Goal: Task Accomplishment & Management: Use online tool/utility

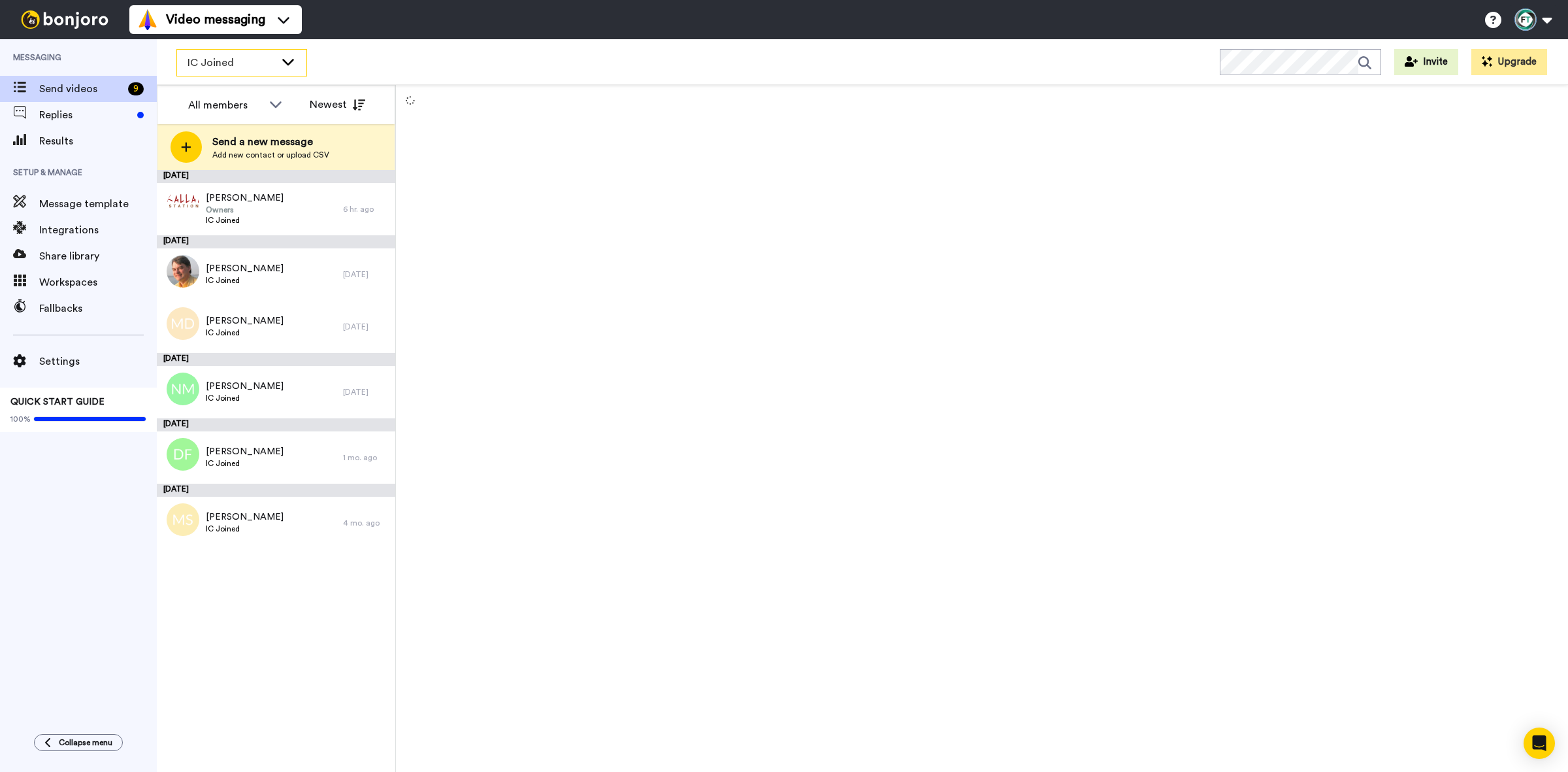
click at [178, 69] on div "IC Joined" at bounding box center [241, 63] width 129 height 26
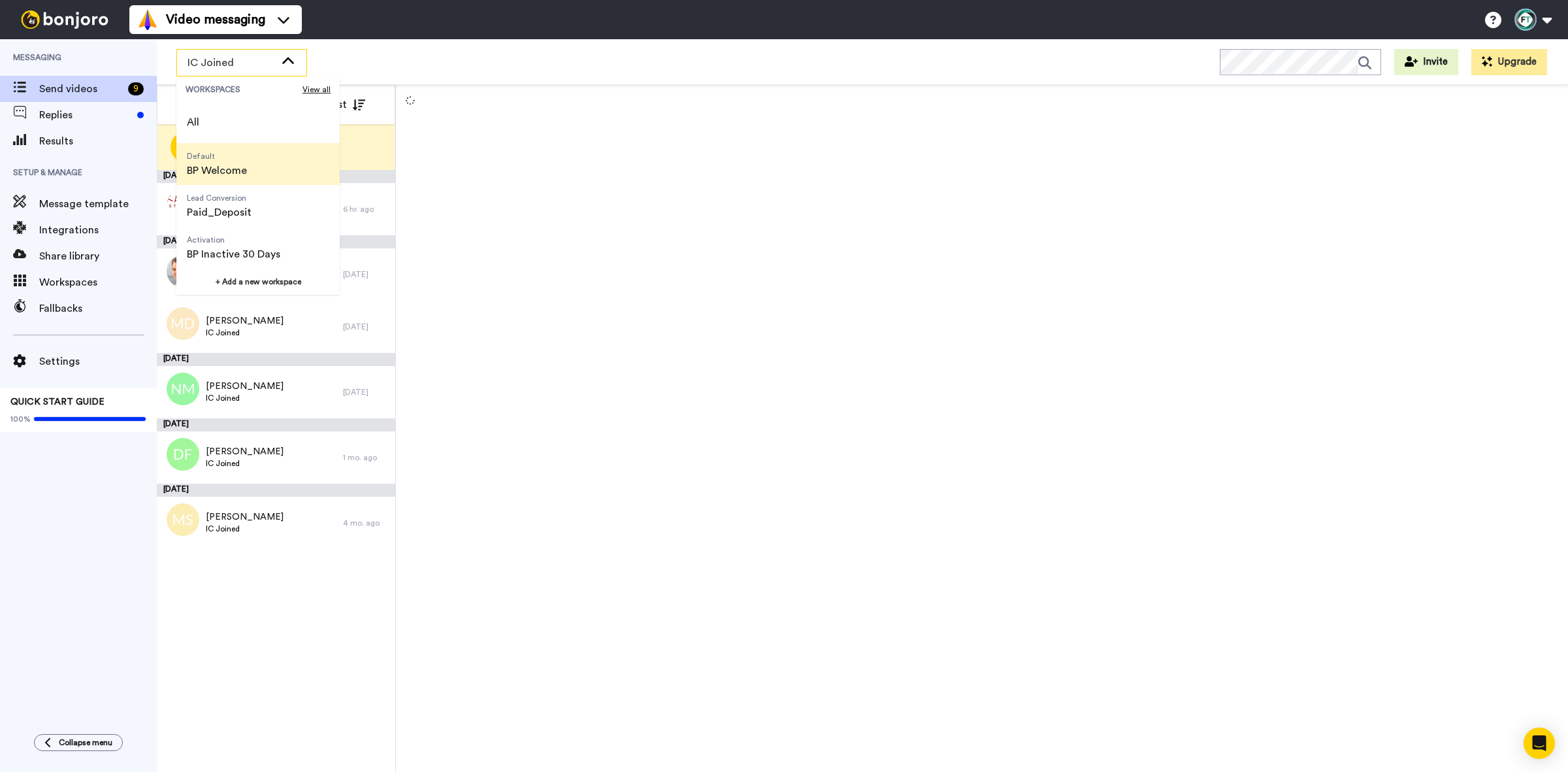
click at [302, 175] on li "Default BP Welcome" at bounding box center [258, 164] width 164 height 42
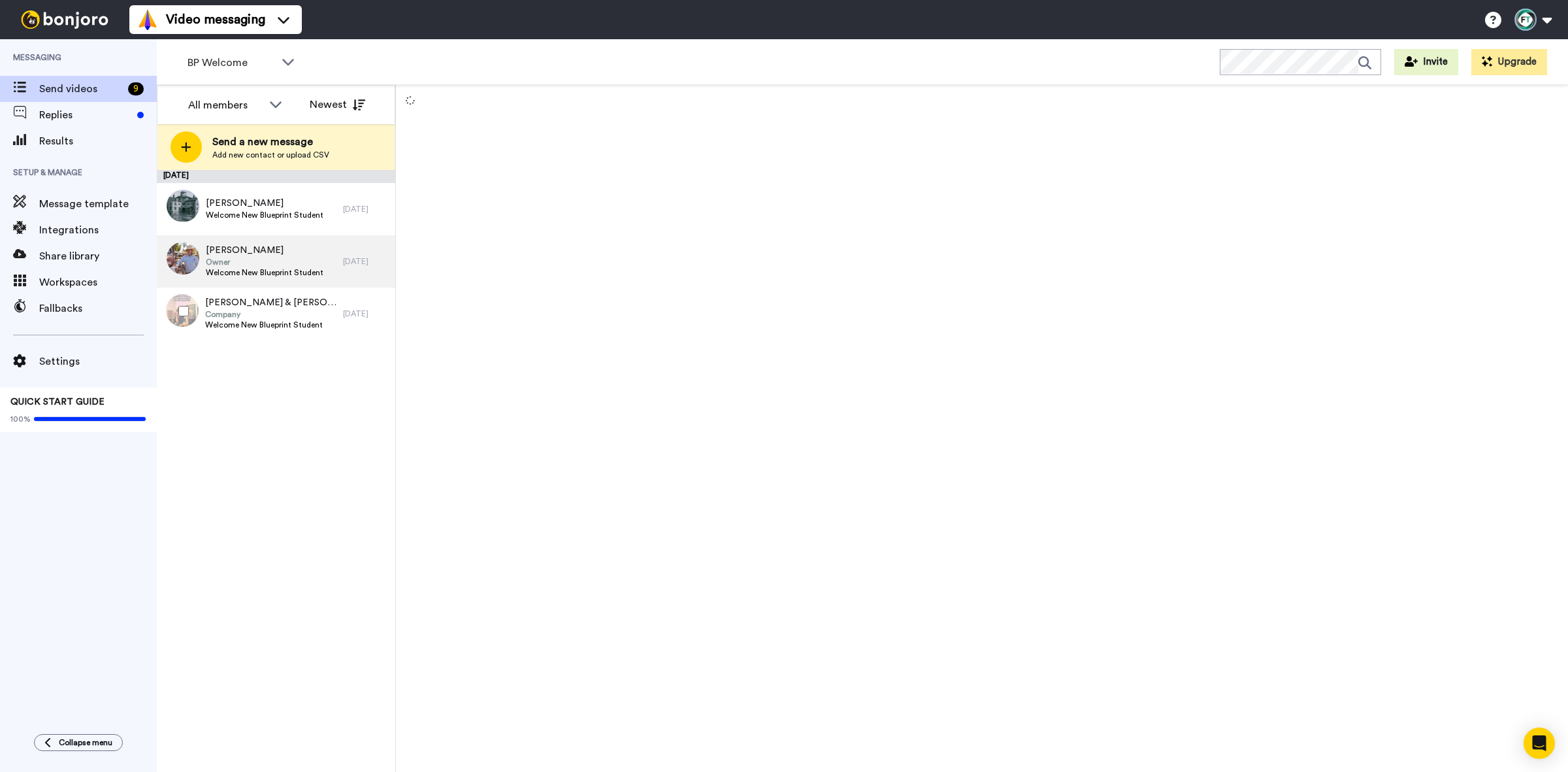
drag, startPoint x: 259, startPoint y: 290, endPoint x: 272, endPoint y: 282, distance: 15.3
click at [258, 290] on div "Margaret & Hiki Company Welcome New Blueprint Student" at bounding box center [250, 313] width 186 height 52
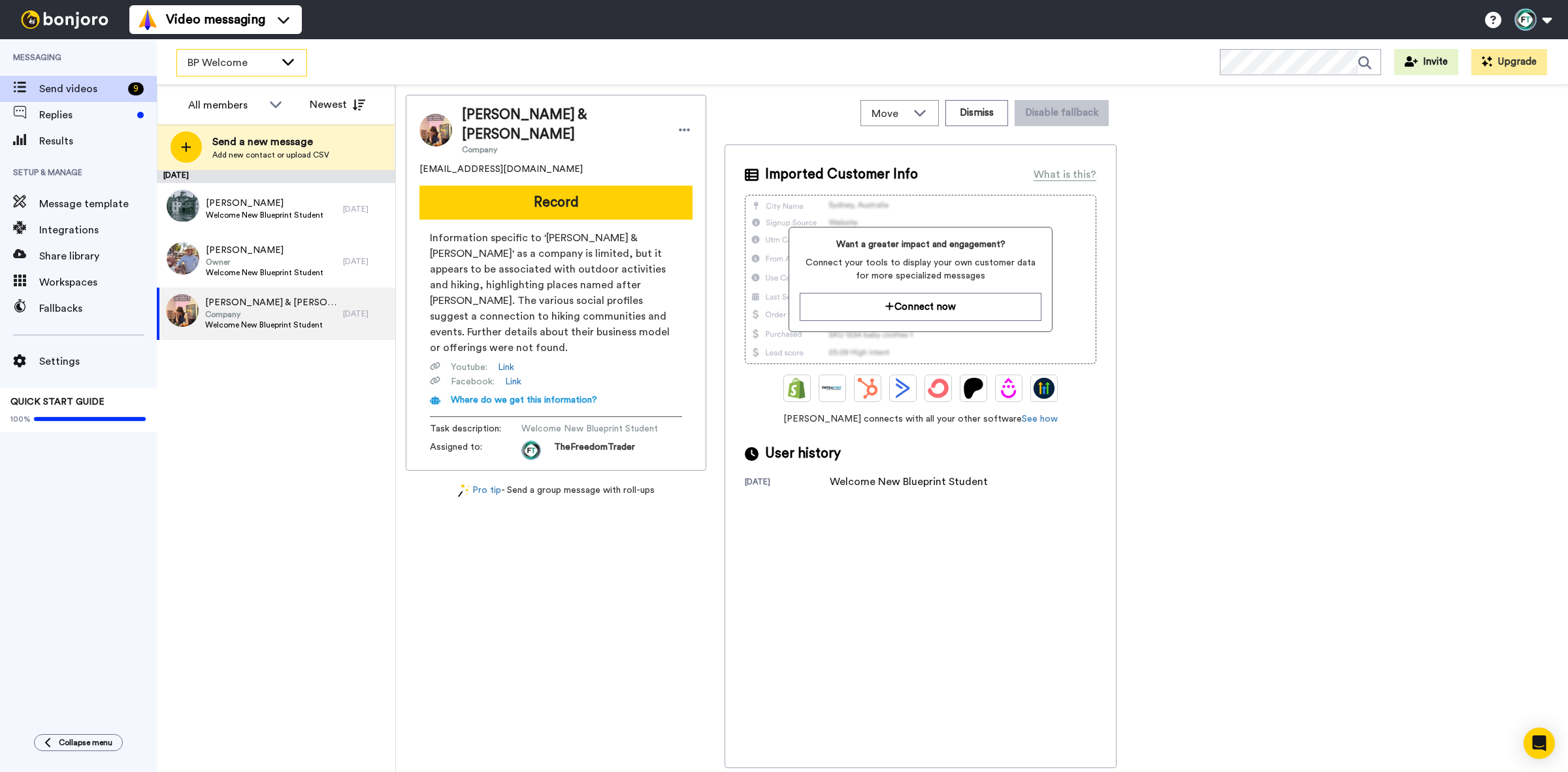
click at [278, 66] on div "BP Welcome" at bounding box center [241, 63] width 129 height 26
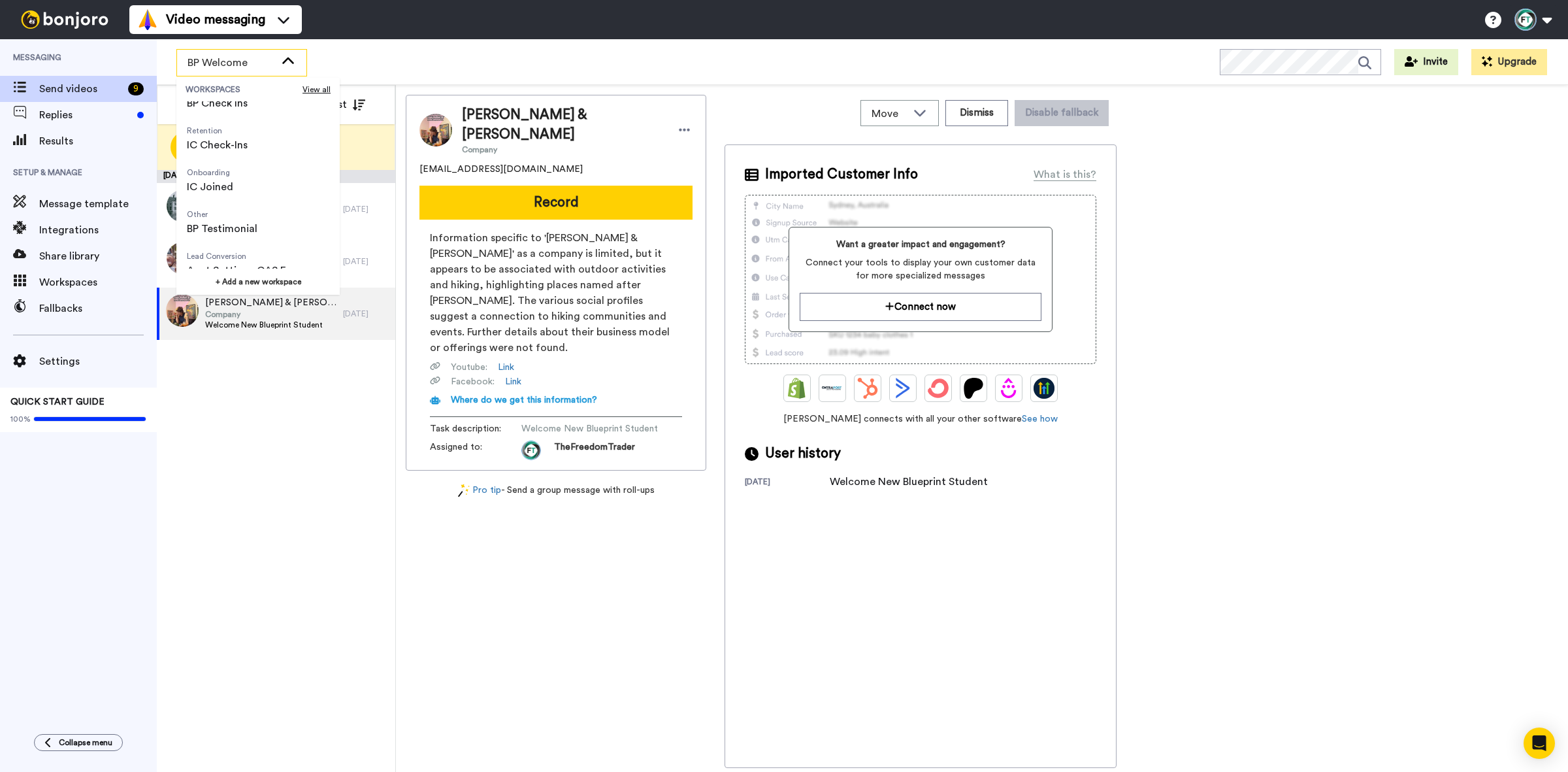
scroll to position [129, 0]
click at [222, 243] on span "IC Joined" at bounding box center [210, 250] width 47 height 16
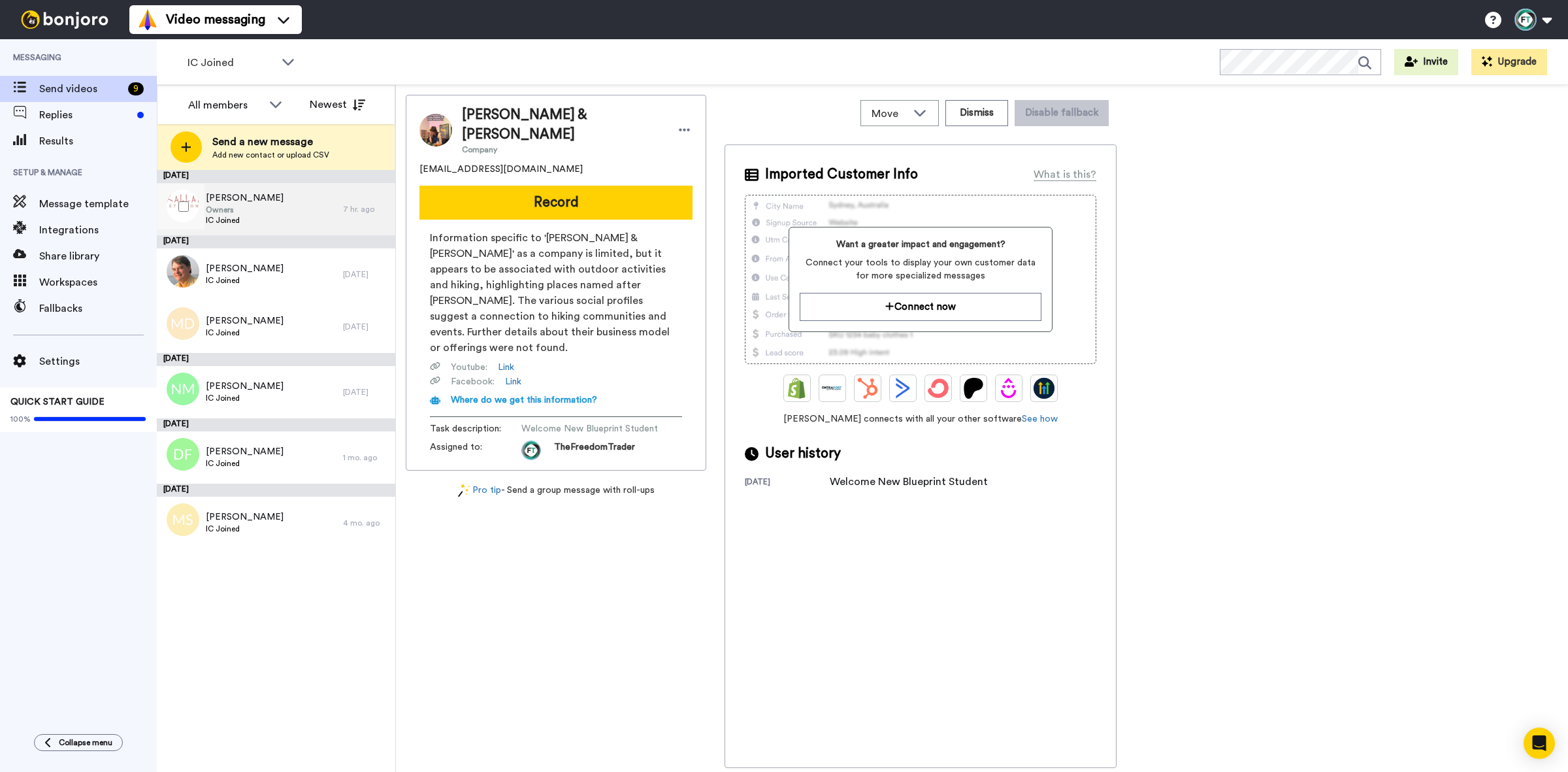
click at [269, 196] on div "Julie McClure Owners IC Joined" at bounding box center [250, 209] width 186 height 52
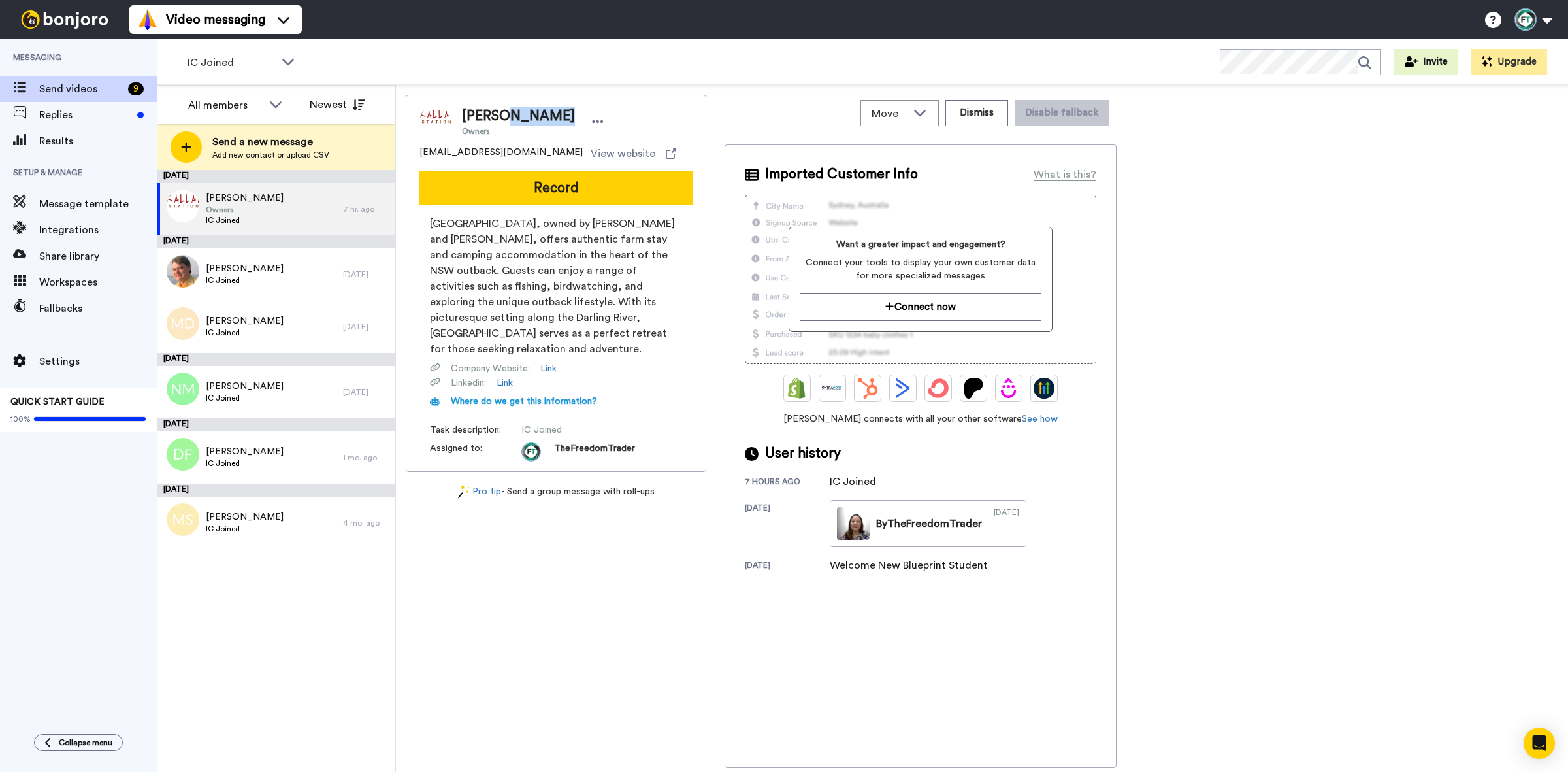
drag, startPoint x: 549, startPoint y: 116, endPoint x: 494, endPoint y: 115, distance: 55.0
click at [494, 115] on div "Julie McClure Owners" at bounding box center [535, 121] width 146 height 30
copy span "McClure"
click at [260, 287] on div "Stewart McRae IC Joined" at bounding box center [250, 274] width 186 height 52
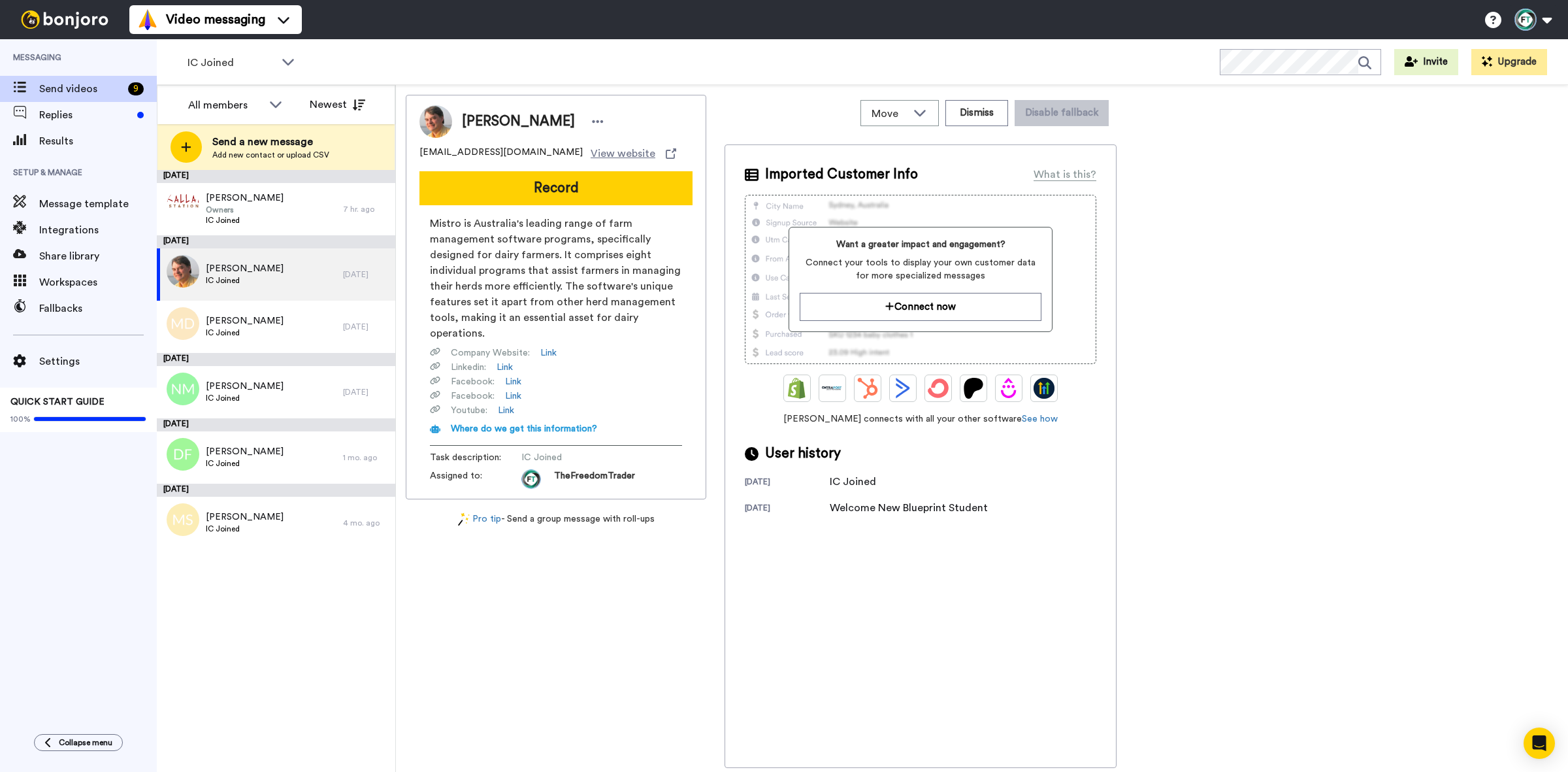
click at [527, 120] on span "[PERSON_NAME]" at bounding box center [518, 121] width 113 height 19
copy span "McRae"
click at [261, 282] on span "IC Joined" at bounding box center [245, 280] width 78 height 10
click at [974, 113] on button "Dismiss" at bounding box center [977, 113] width 63 height 26
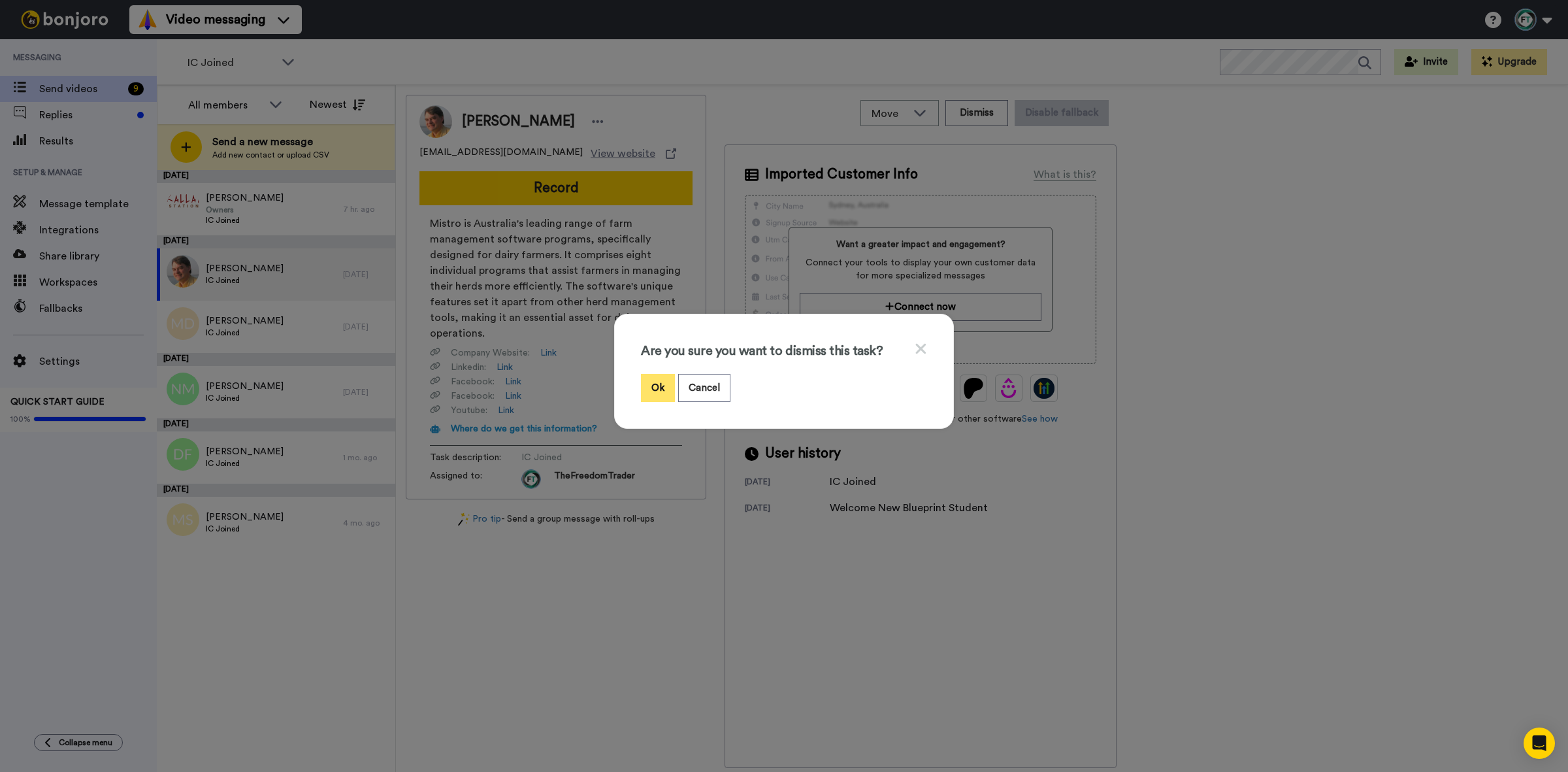
click at [654, 389] on button "Ok" at bounding box center [658, 388] width 34 height 28
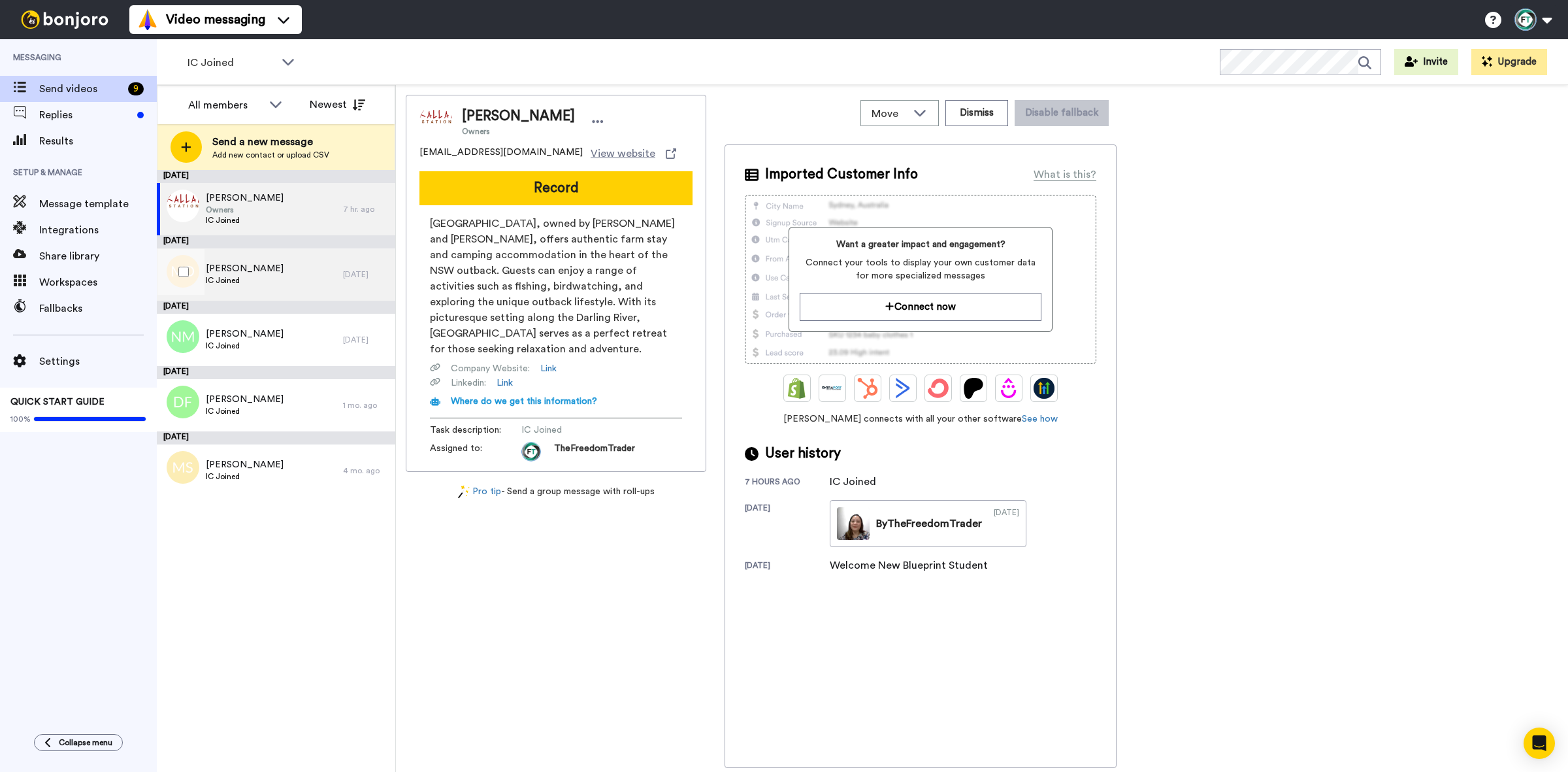
click at [245, 262] on span "[PERSON_NAME]" at bounding box center [245, 269] width 78 height 13
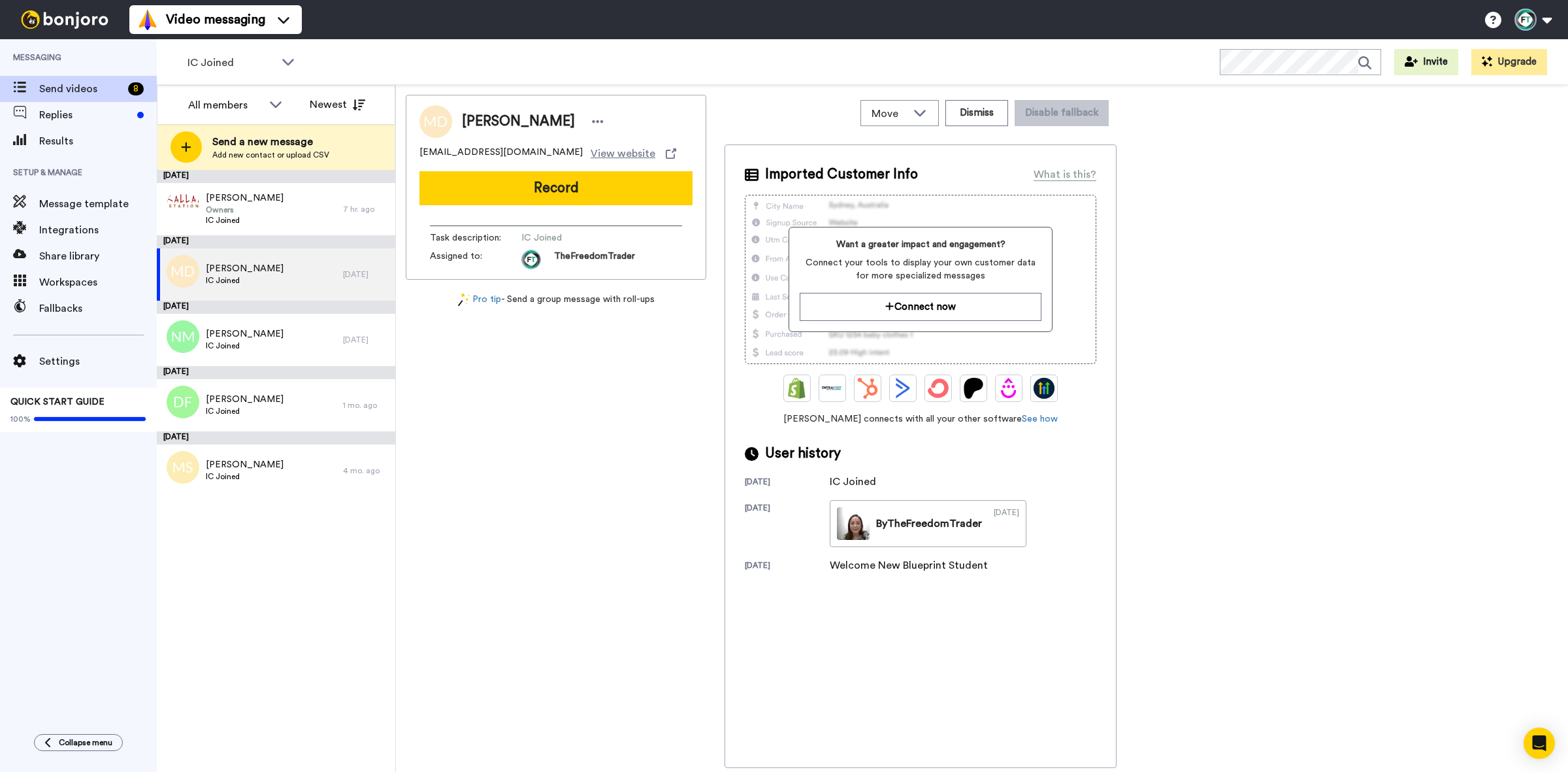
click at [517, 118] on span "[PERSON_NAME]" at bounding box center [518, 121] width 113 height 19
click at [517, 118] on span "[PERSON_NAME]" at bounding box center [518, 121] width 113 height 19
click at [518, 119] on span "[PERSON_NAME]" at bounding box center [518, 121] width 113 height 19
click at [520, 119] on span "[PERSON_NAME]" at bounding box center [518, 121] width 113 height 19
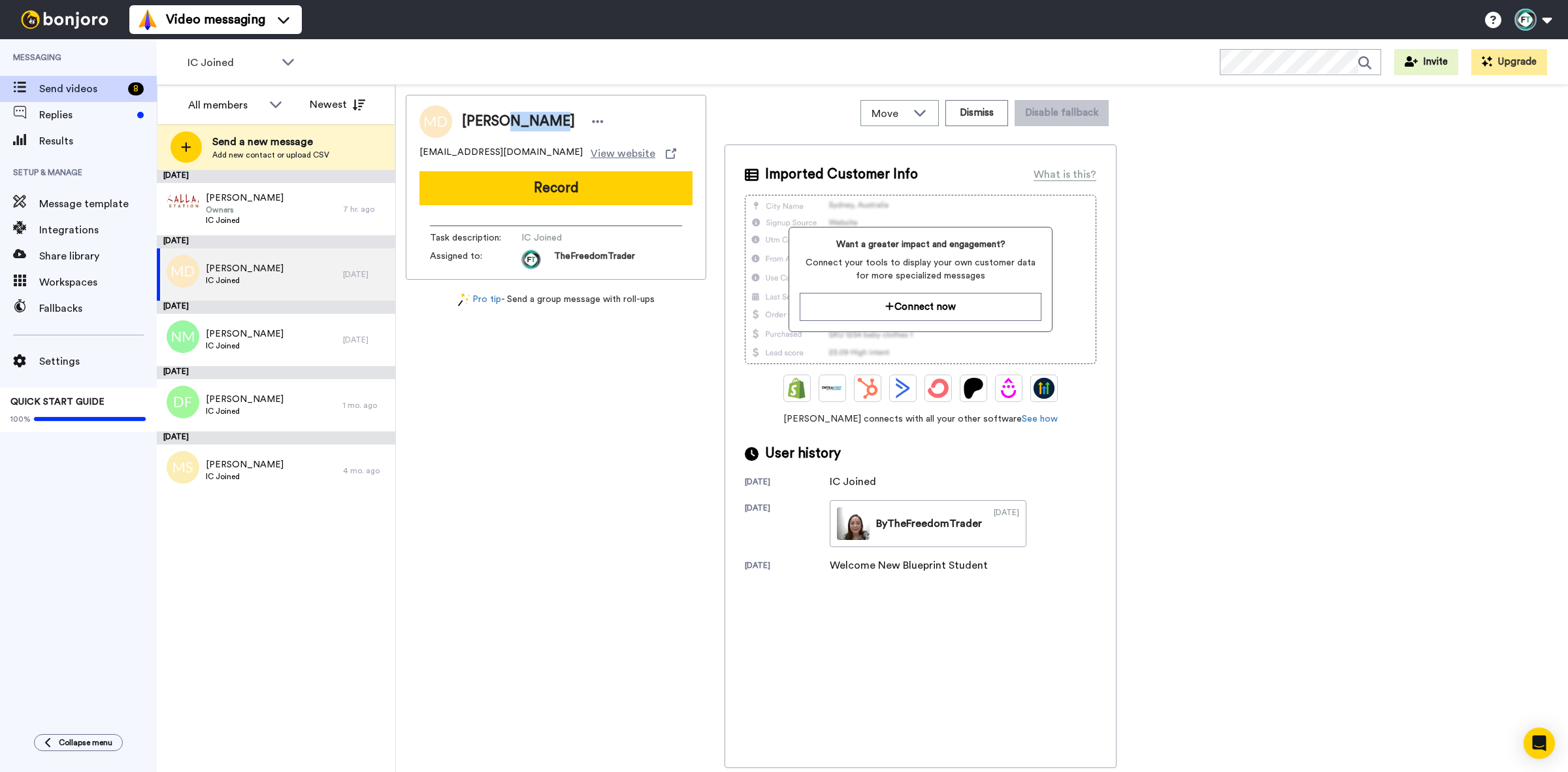
copy span "Draper"
